Goal: Task Accomplishment & Management: Complete application form

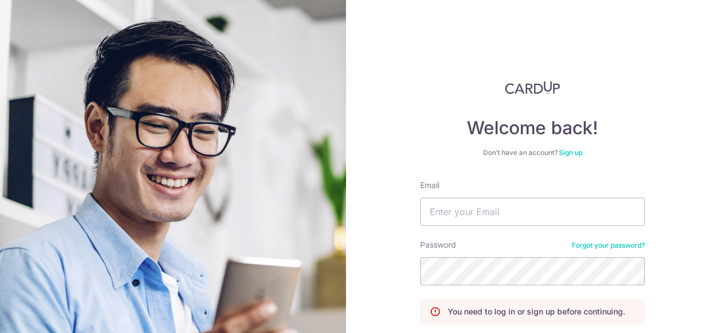
scroll to position [90, 0]
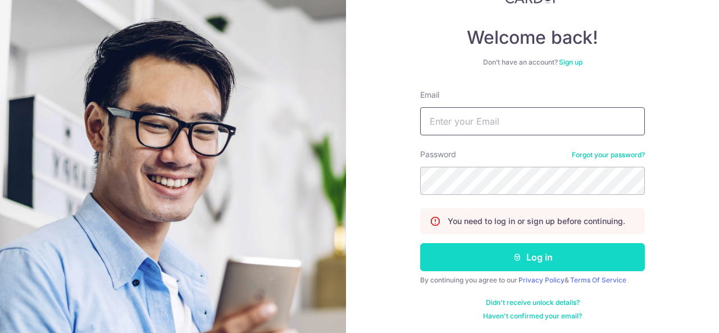
type input "[EMAIL_ADDRESS][DOMAIN_NAME]"
click at [503, 252] on button "Log in" at bounding box center [532, 257] width 225 height 28
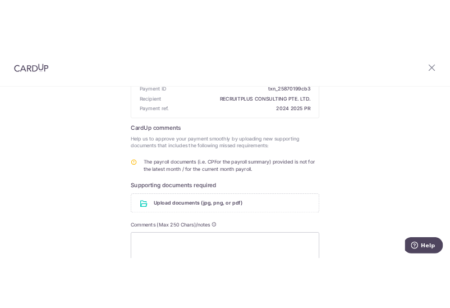
scroll to position [168, 0]
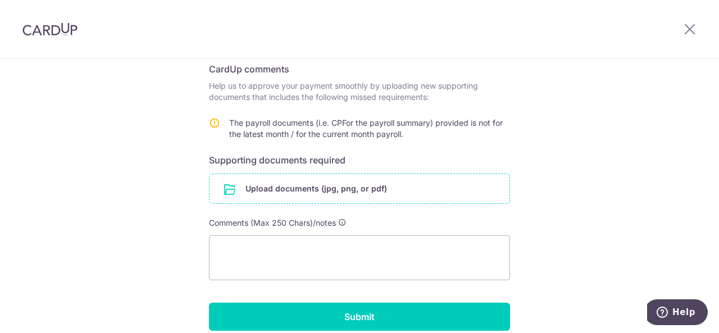
click at [299, 189] on input "file" at bounding box center [359, 188] width 300 height 29
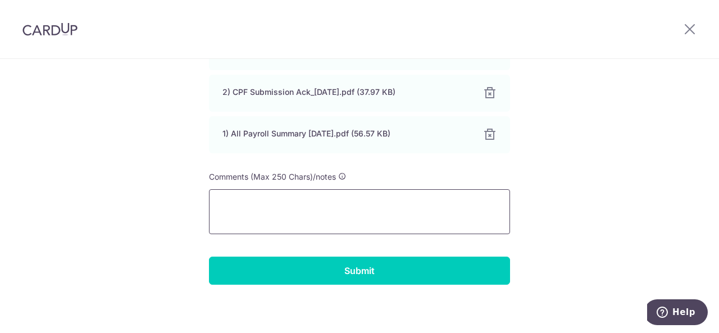
scroll to position [346, 0]
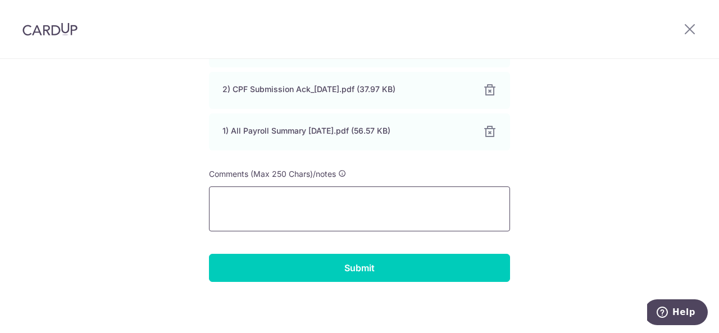
click at [305, 193] on textarea at bounding box center [359, 208] width 301 height 45
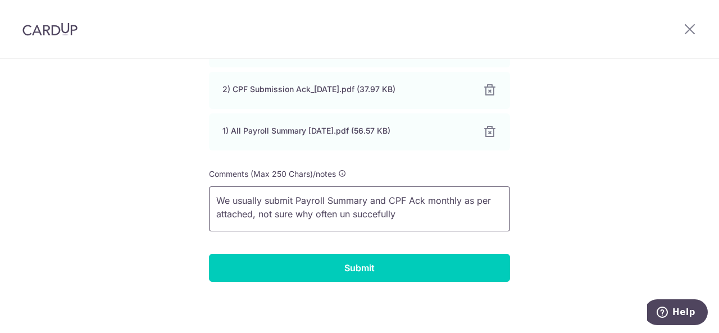
drag, startPoint x: 405, startPoint y: 215, endPoint x: 340, endPoint y: 214, distance: 65.1
click at [340, 214] on textarea "We usually submit Payroll Summary and CPF Ack monthly as per attached, not sure…" at bounding box center [359, 208] width 301 height 45
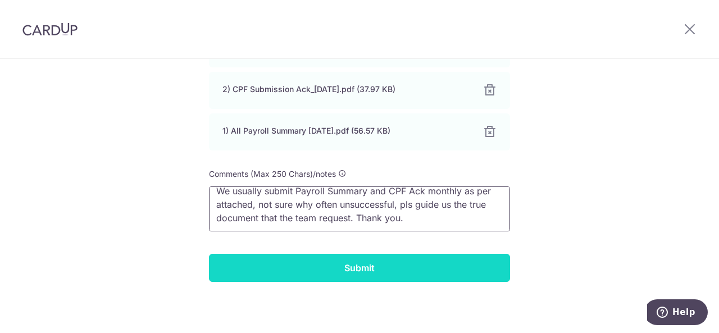
type textarea "We usually submit Payroll Summary and CPF Ack monthly as per attached, not sure…"
click at [370, 264] on input "Submit" at bounding box center [359, 268] width 301 height 28
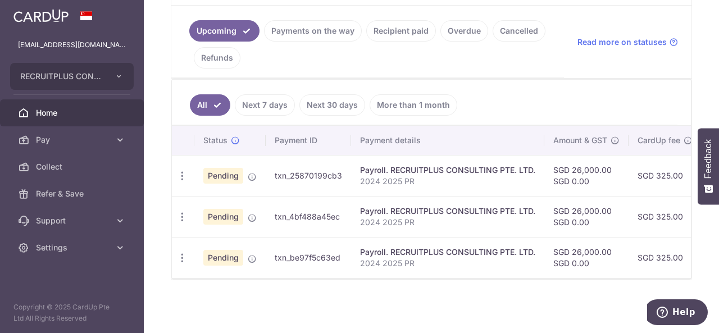
scroll to position [286, 0]
click at [183, 171] on icon "button" at bounding box center [182, 176] width 12 height 12
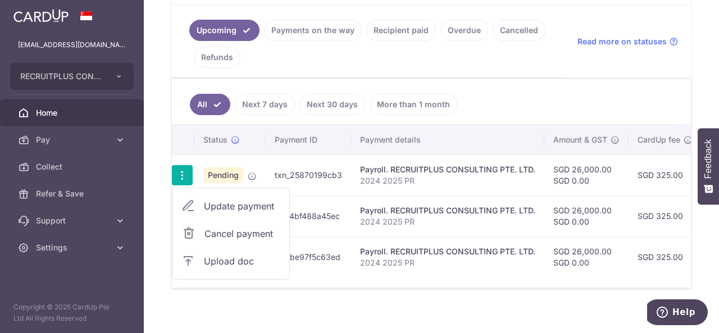
click at [228, 261] on span "Upload doc" at bounding box center [242, 260] width 76 height 13
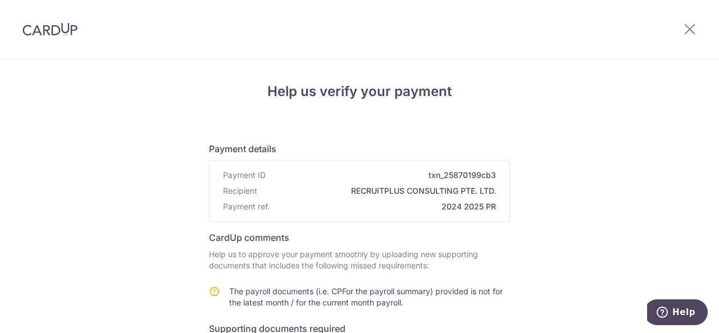
click at [680, 31] on div at bounding box center [689, 29] width 58 height 58
click at [688, 24] on icon at bounding box center [689, 29] width 13 height 14
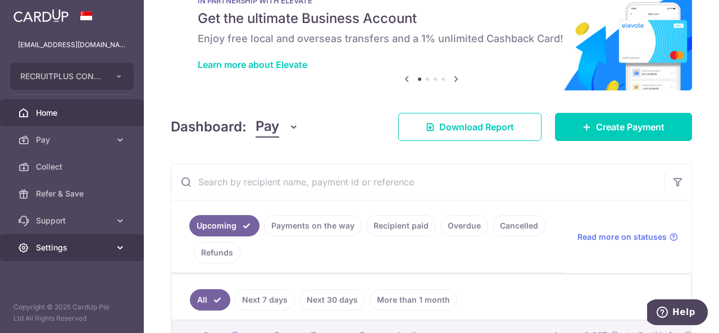
scroll to position [56, 0]
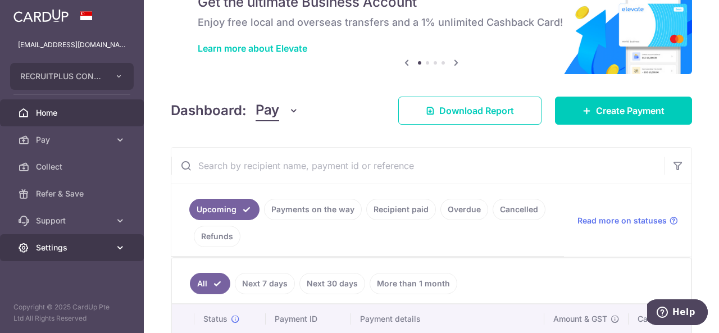
click at [80, 245] on span "Settings" at bounding box center [73, 247] width 74 height 11
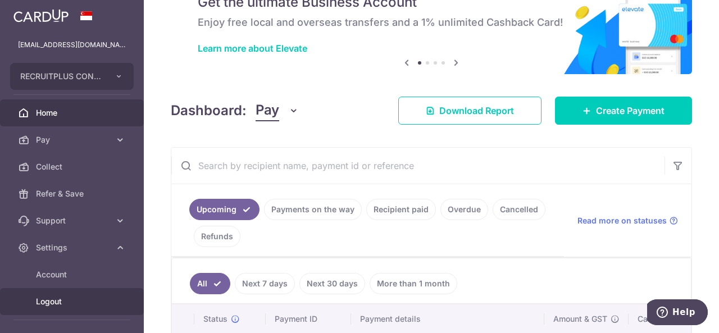
click at [71, 310] on link "Logout" at bounding box center [72, 301] width 144 height 27
